Goal: Task Accomplishment & Management: Complete application form

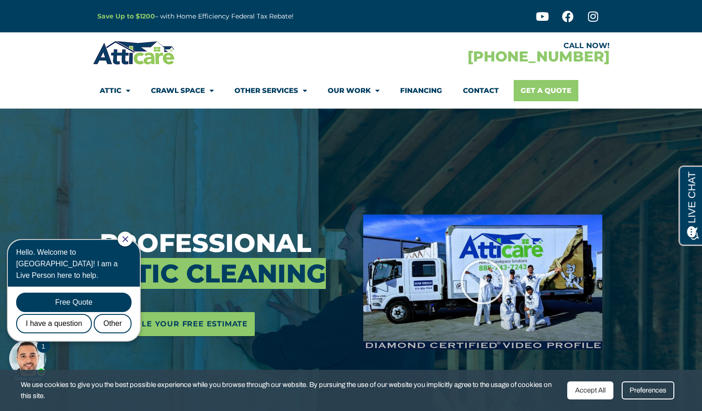
click at [549, 87] on link "Get A Quote" at bounding box center [546, 90] width 65 height 21
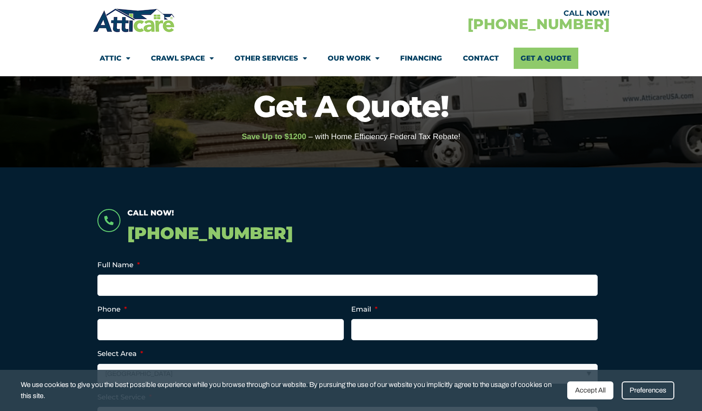
scroll to position [92, 0]
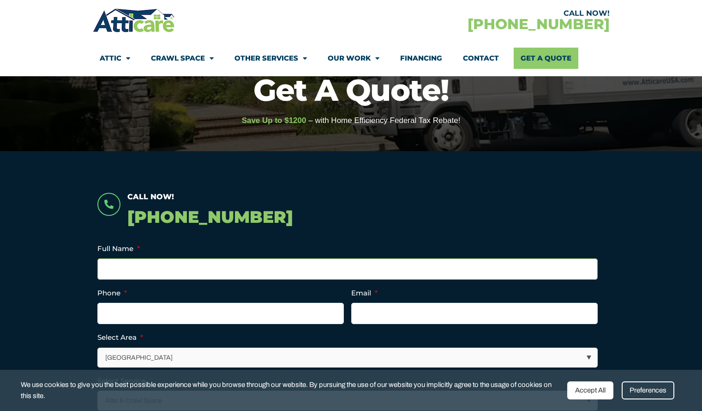
click at [182, 274] on input "Full Name *" at bounding box center [347, 268] width 501 height 21
type input "Russell Fewkes"
type input "4086211582"
type input "russellfewkes@gmail.com"
type input "(408) 621-1582"
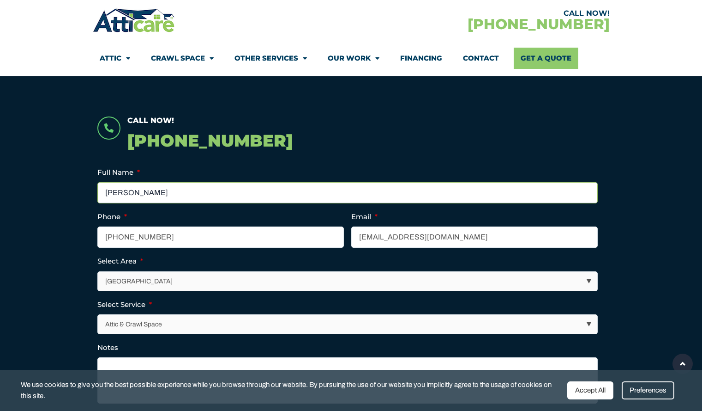
scroll to position [185, 0]
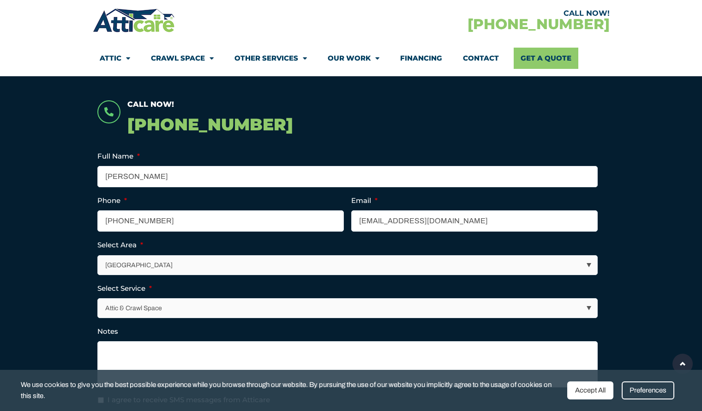
click at [175, 265] on select "Los Angeles Area San Francisco Bay Area New Jersey / New York Area Other Areas" at bounding box center [348, 264] width 500 height 19
select select "[GEOGRAPHIC_DATA]"
click at [98, 255] on select "Los Angeles Area San Francisco Bay Area New Jersey / New York Area Other Areas" at bounding box center [348, 264] width 500 height 19
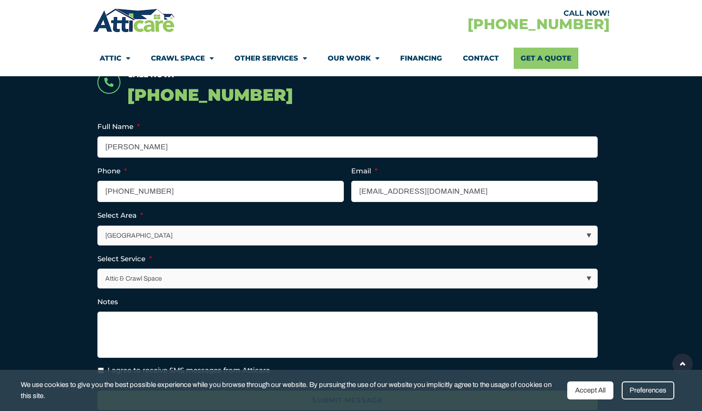
scroll to position [231, 0]
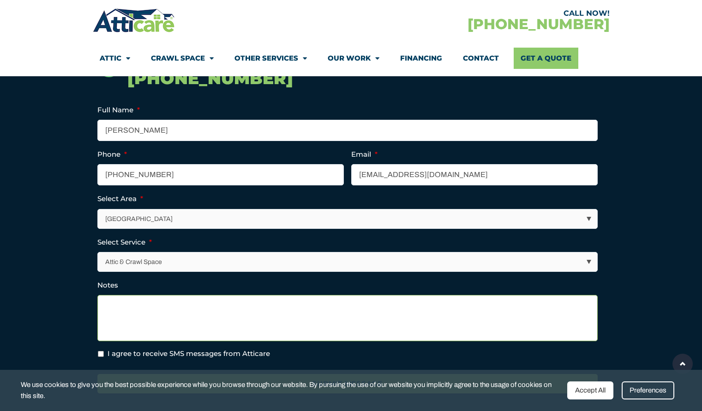
click at [163, 303] on textarea "Notes" at bounding box center [347, 318] width 501 height 46
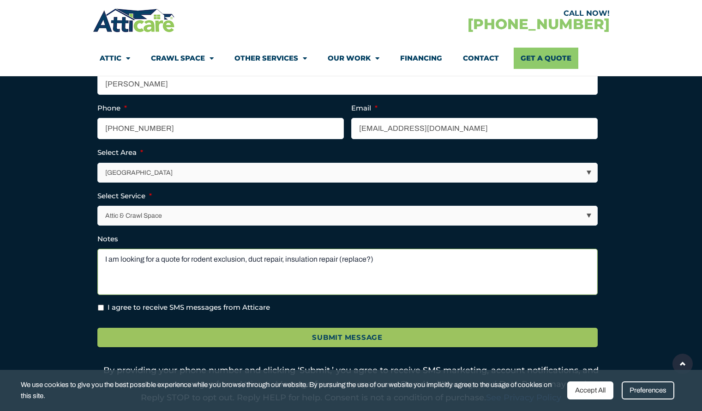
type textarea "I am looking for a quote for rodent exclusion, duct repair, insulation repair (…"
click at [606, 393] on div "Accept All" at bounding box center [591, 390] width 46 height 18
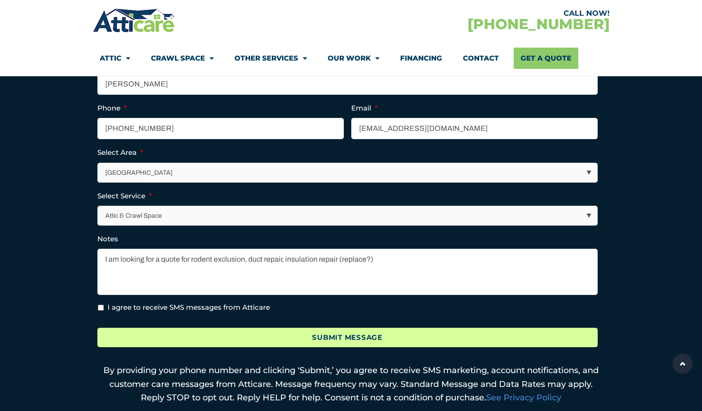
click at [346, 335] on input "Submit Message" at bounding box center [347, 337] width 501 height 20
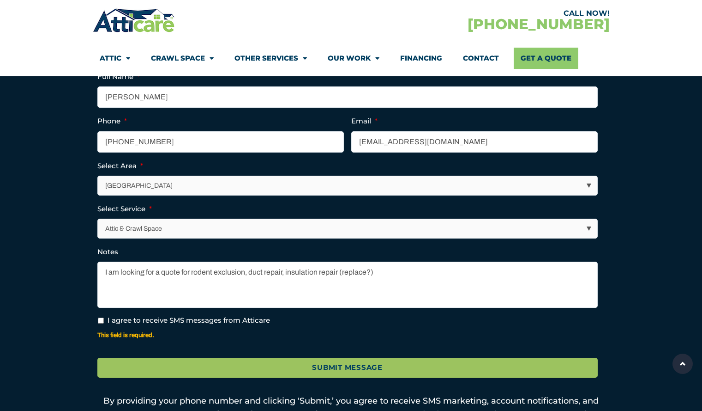
scroll to position [323, 0]
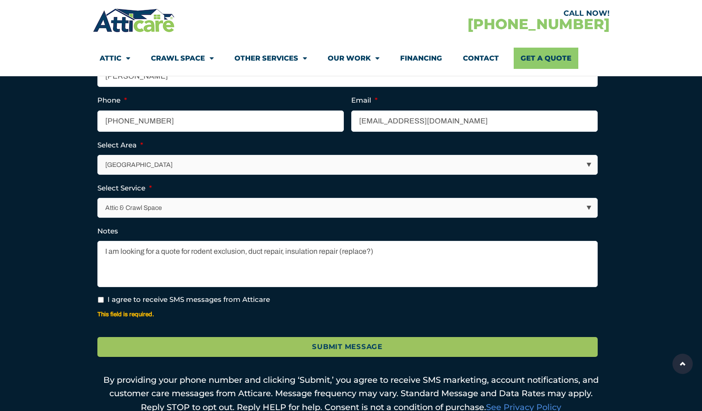
click at [101, 301] on input "I agree to receive SMS messages from Atticare" at bounding box center [101, 299] width 6 height 6
checkbox input "true"
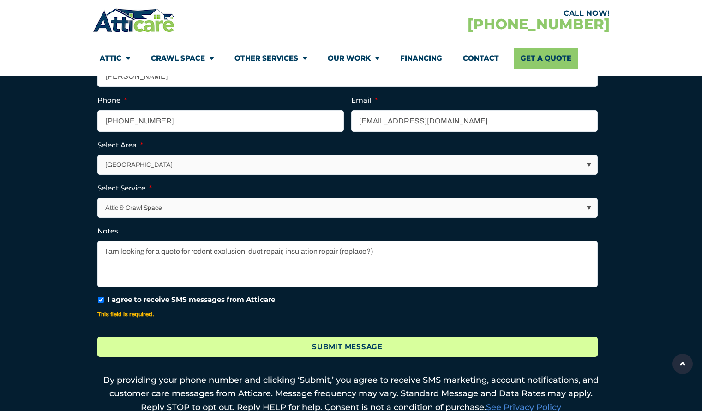
click at [300, 351] on input "Submit Message" at bounding box center [347, 347] width 501 height 20
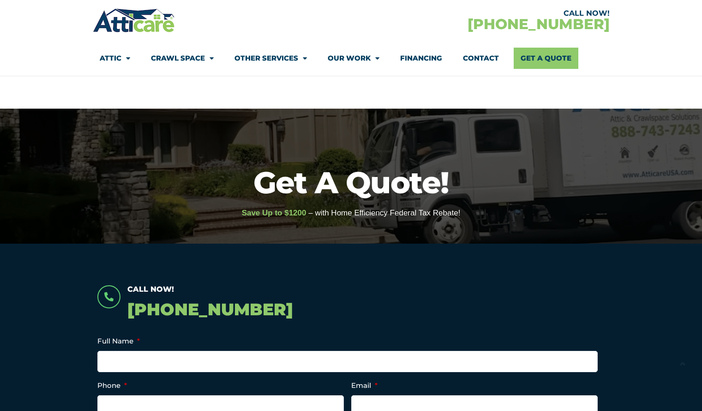
select select "[GEOGRAPHIC_DATA]"
